Goal: Task Accomplishment & Management: Complete application form

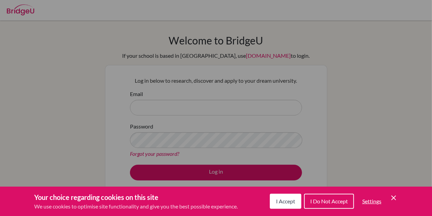
click at [392, 197] on icon "Cookie Control Close Icon" at bounding box center [394, 198] width 8 height 8
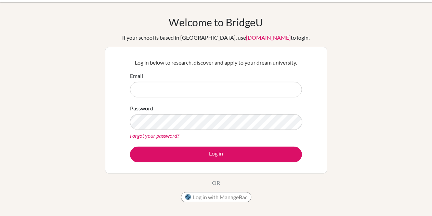
scroll to position [18, 0]
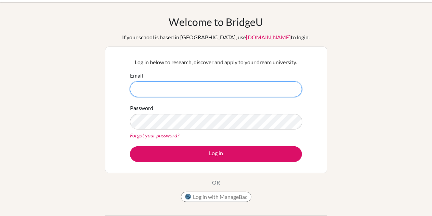
click at [183, 96] on input "Email" at bounding box center [216, 89] width 172 height 16
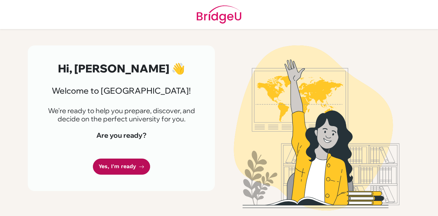
click at [134, 165] on link "Yes, I'm ready" at bounding box center [121, 167] width 57 height 16
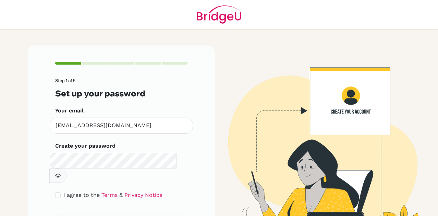
click at [66, 169] on button "button" at bounding box center [57, 176] width 17 height 14
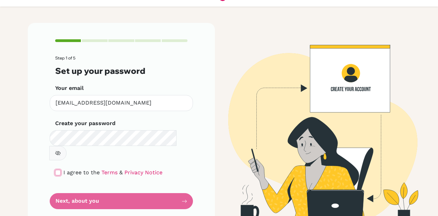
click at [58, 170] on input "checkbox" at bounding box center [57, 172] width 5 height 5
checkbox input "true"
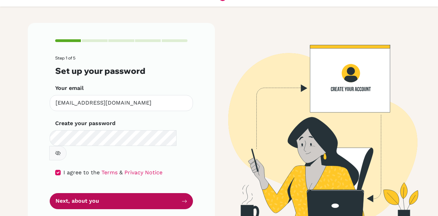
click at [69, 193] on button "Next, about you" at bounding box center [121, 201] width 143 height 16
